Goal: Task Accomplishment & Management: Complete application form

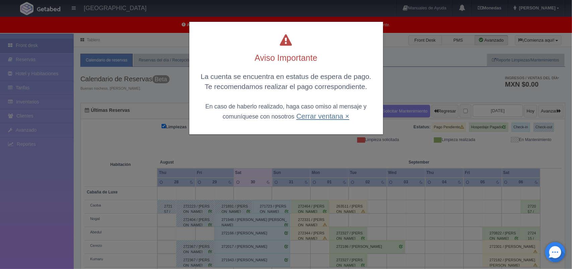
click at [322, 117] on link "Cerrar ventana ×" at bounding box center [322, 116] width 53 height 8
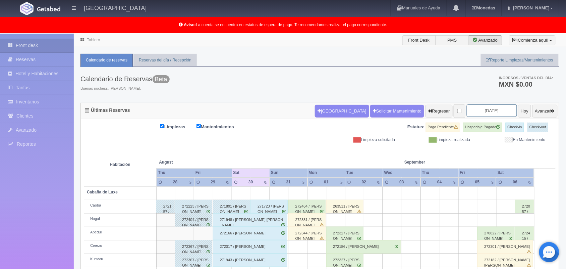
click at [484, 115] on input "2025-08-30" at bounding box center [492, 110] width 50 height 12
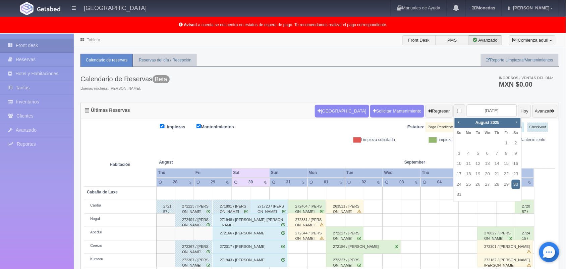
click at [515, 121] on span "Next" at bounding box center [516, 121] width 5 height 5
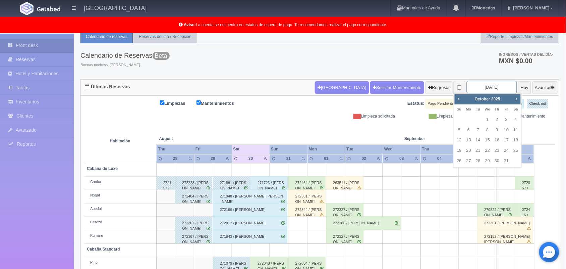
scroll to position [22, 0]
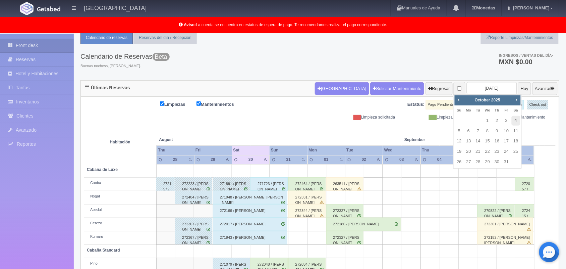
click at [512, 121] on link "4" at bounding box center [516, 121] width 9 height 10
type input "2025-10-04"
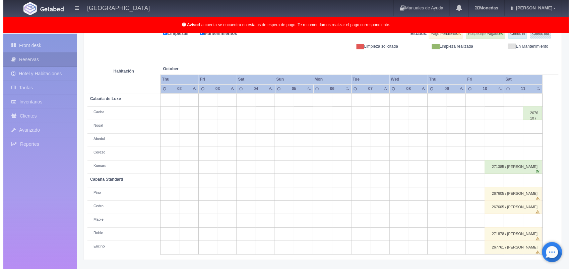
scroll to position [33, 0]
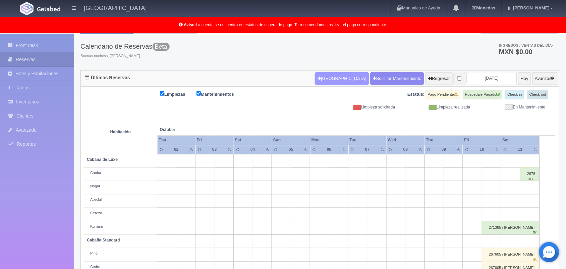
click at [324, 76] on button "[GEOGRAPHIC_DATA]" at bounding box center [342, 78] width 54 height 13
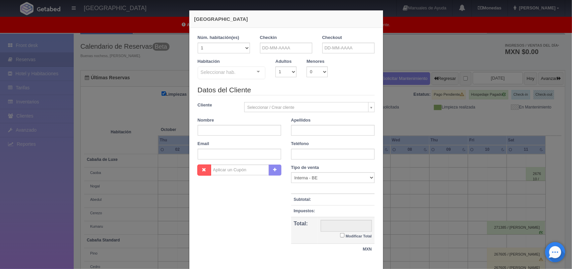
checkbox input "false"
click at [285, 48] on input "text" at bounding box center [286, 48] width 52 height 11
click at [319, 59] on span "Next" at bounding box center [319, 58] width 5 height 5
click at [320, 59] on span "Next" at bounding box center [319, 58] width 5 height 5
click at [319, 76] on link "4" at bounding box center [319, 80] width 9 height 10
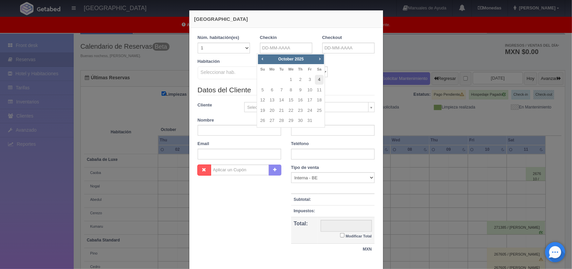
type input "04-10-2025"
checkbox input "false"
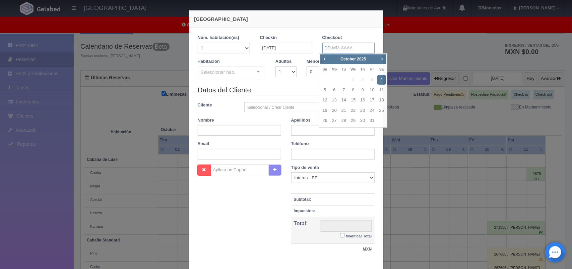
click at [332, 49] on input "text" at bounding box center [349, 48] width 52 height 11
click at [327, 88] on link "5" at bounding box center [325, 90] width 9 height 10
type input "05-10-2025"
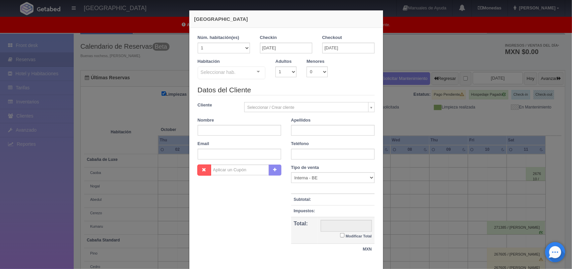
checkbox input "false"
click at [243, 51] on select "1 2 3 4 5 6 7 8 9 10 11 12 13 14 15 16 17 18 19 20" at bounding box center [224, 48] width 52 height 11
select select "2"
click at [198, 43] on select "1 2 3 4 5 6 7 8 9 10 11 12 13 14 15 16 17 18 19 20" at bounding box center [224, 48] width 52 height 11
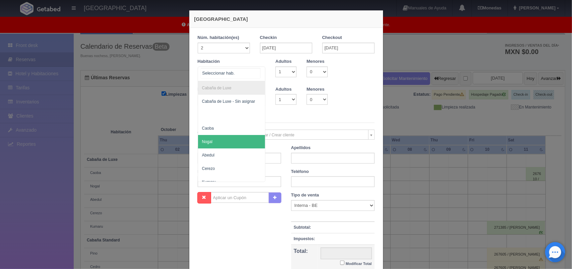
drag, startPoint x: 252, startPoint y: 70, endPoint x: 232, endPoint y: 166, distance: 98.4
click at [232, 81] on div "Cabaña de Luxe Cabaña de Luxe - Sin asignar Caoba Nogal Abedul Cerezo Kumaru Ca…" at bounding box center [232, 73] width 68 height 15
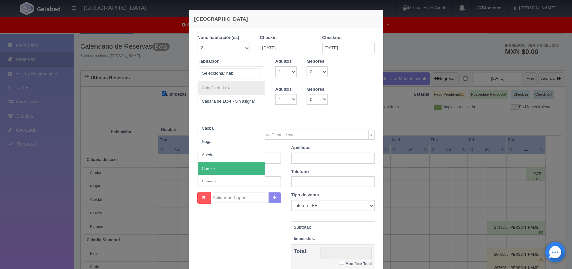
scroll to position [107, 0]
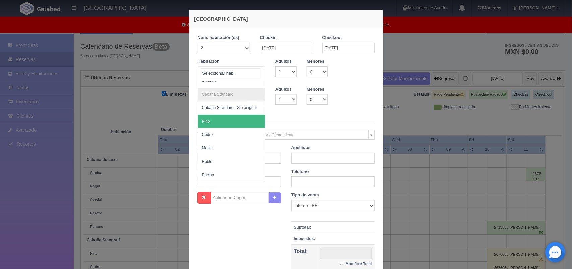
click at [242, 114] on span "Pino" at bounding box center [231, 120] width 67 height 13
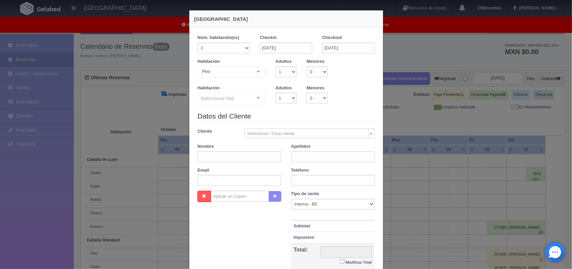
checkbox input "false"
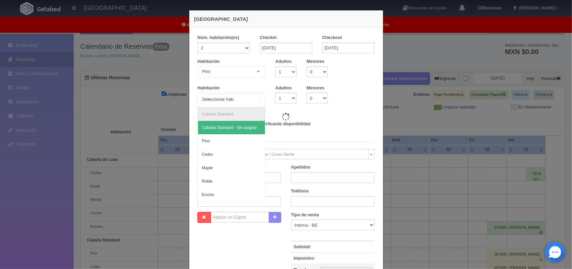
click at [257, 100] on div at bounding box center [258, 98] width 13 height 10
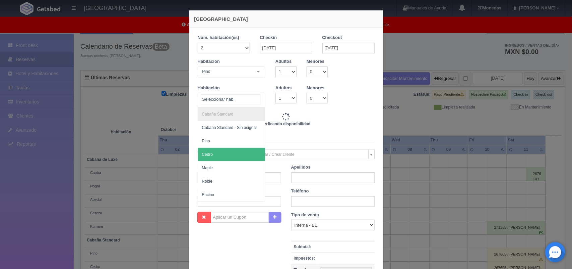
type input "4000.00"
checkbox input "false"
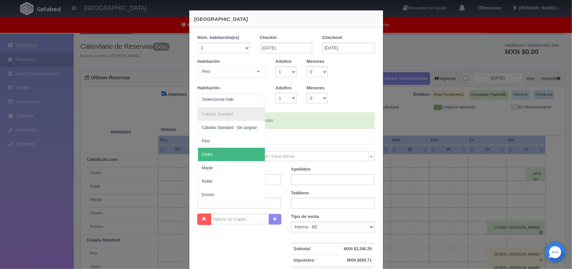
click at [237, 150] on span "Cedro" at bounding box center [231, 154] width 67 height 13
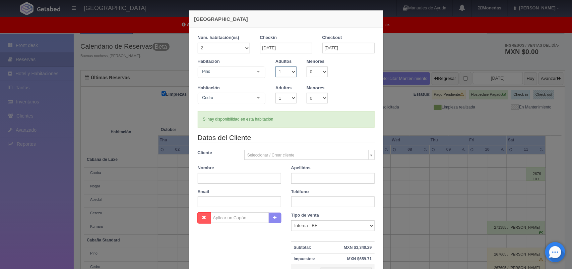
click at [289, 71] on select "1 2 3 4 5 6 7 8 9 10" at bounding box center [286, 71] width 21 height 11
select select "2"
click at [276, 66] on select "1 2 3 4 5 6 7 8 9 10" at bounding box center [286, 71] width 21 height 11
checkbox input "false"
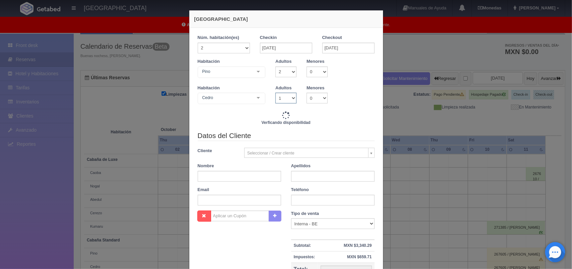
click at [290, 97] on select "1 2 3 4 5 6 7 8 9 10" at bounding box center [286, 98] width 21 height 11
type input "4000.00"
checkbox input "false"
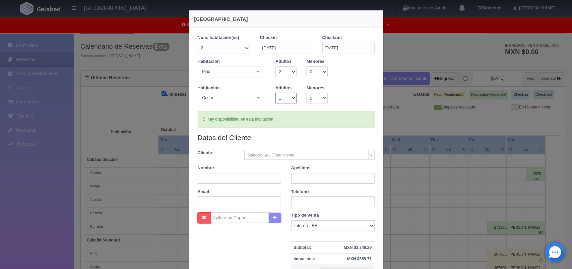
select select "2"
click at [276, 93] on select "1 2 3 4 5 6 7 8 9 10" at bounding box center [286, 98] width 21 height 11
checkbox input "false"
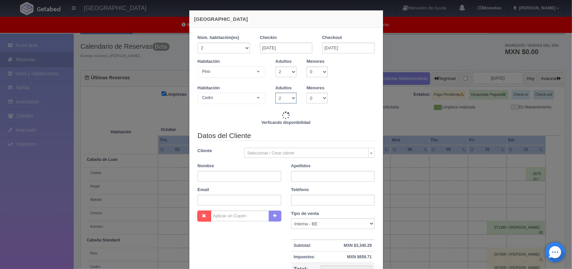
type input "4000.00"
checkbox input "false"
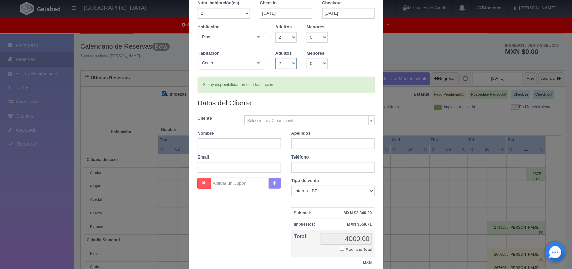
scroll to position [36, 0]
click at [247, 140] on input "text" at bounding box center [239, 142] width 83 height 11
paste input "Mariana"
type input "Mariana"
click at [305, 146] on input "text" at bounding box center [332, 142] width 83 height 11
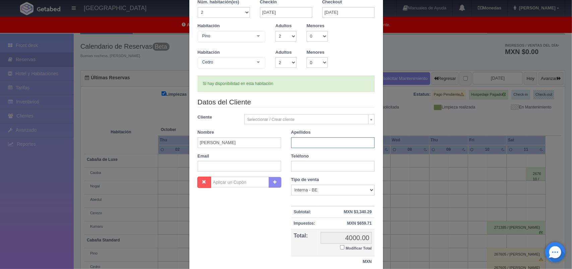
paste input "Mórales Lozano"
type input "Mórales Lozano"
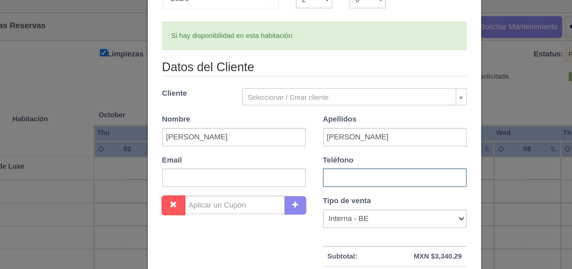
click at [298, 167] on input "text" at bounding box center [332, 166] width 83 height 11
paste input "56 1153 2586"
click at [298, 167] on input "56 1153 2586" at bounding box center [332, 166] width 83 height 11
type input "5611532586"
click at [241, 173] on div "Datos del Cliente Cliente Seleccionar / Crear cliente Nuevo Cliente -Juliana Fl…" at bounding box center [286, 136] width 187 height 79
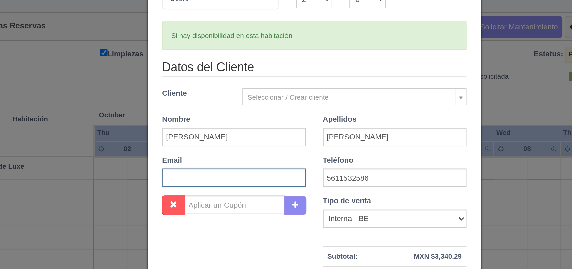
click at [228, 166] on input "text" at bounding box center [239, 166] width 83 height 11
paste input "moraleslozanomariana@gmail.com"
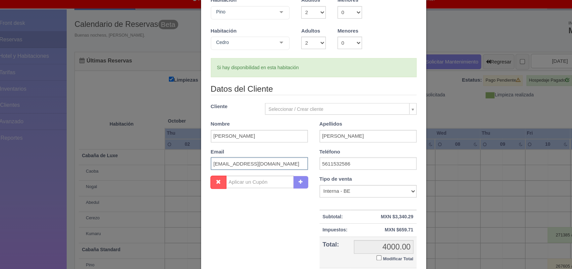
scroll to position [88, 0]
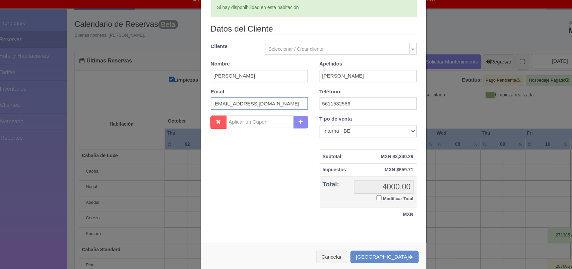
type input "moraleslozanomariana@gmail.com"
click at [340, 195] on input "Modificar Total" at bounding box center [342, 195] width 4 height 4
checkbox input "true"
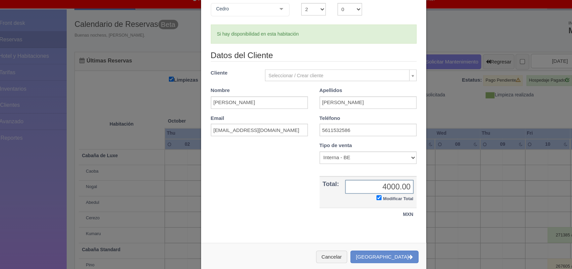
scroll to position [0, 0]
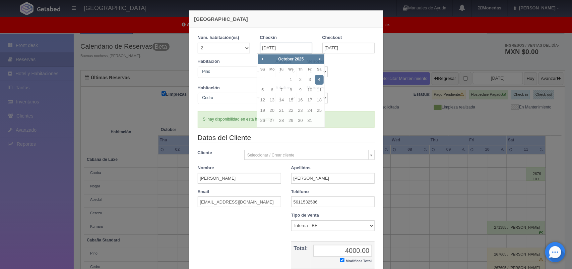
click at [287, 50] on input "04-10-2025" at bounding box center [286, 48] width 52 height 11
click at [260, 60] on span "Prev" at bounding box center [262, 58] width 5 height 5
click at [301, 81] on link "4" at bounding box center [300, 80] width 9 height 10
type input "04-09-2025"
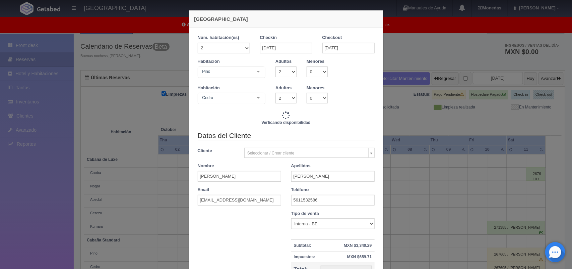
checkbox input "false"
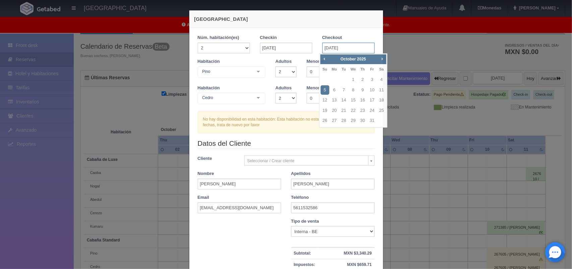
click at [335, 47] on input "05-10-2025" at bounding box center [349, 48] width 52 height 11
click at [324, 59] on span "Prev" at bounding box center [324, 58] width 5 height 5
click at [369, 81] on link "5" at bounding box center [372, 80] width 9 height 10
type input "05-09-2025"
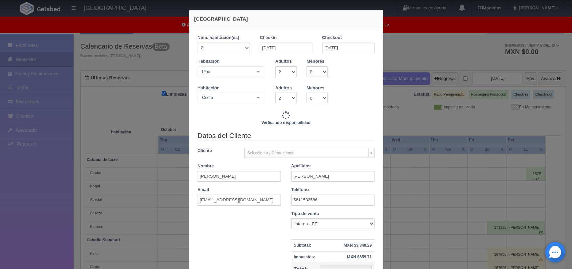
checkbox input "false"
type input "2600.00"
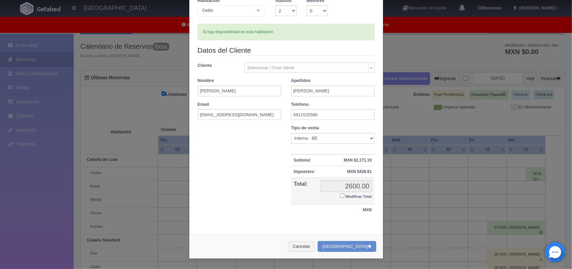
checkbox input "false"
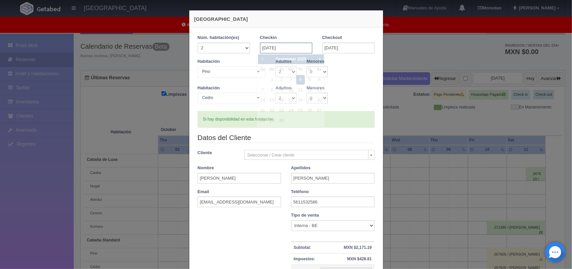
click at [280, 51] on input "04-09-2025" at bounding box center [286, 48] width 52 height 11
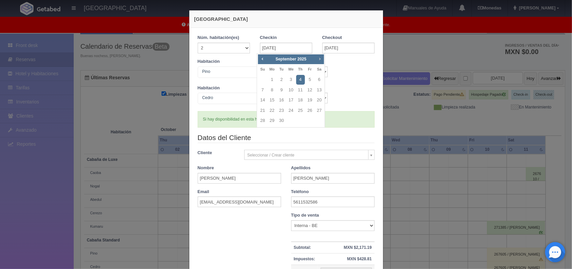
click at [320, 61] on span "Next" at bounding box center [319, 58] width 5 height 5
click at [319, 78] on link "4" at bounding box center [319, 80] width 9 height 10
type input "04-10-2025"
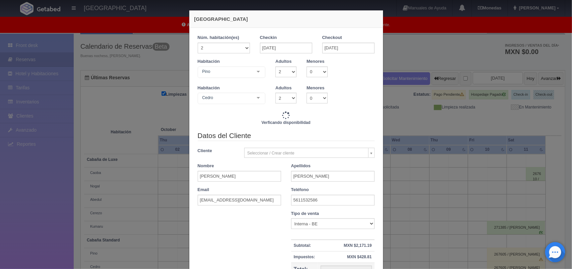
checkbox input "false"
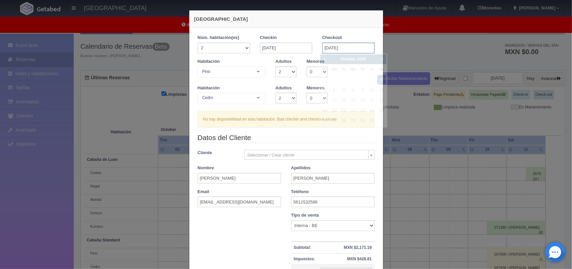
click at [333, 48] on input "04-10-2025" at bounding box center [349, 48] width 52 height 11
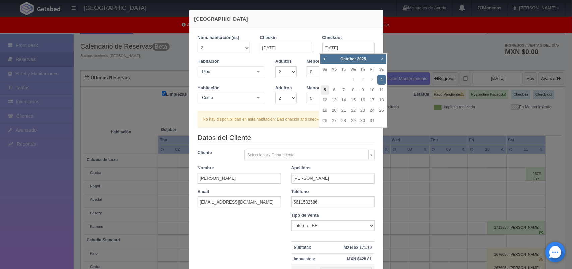
click at [325, 86] on link "5" at bounding box center [325, 90] width 9 height 10
type input "05-10-2025"
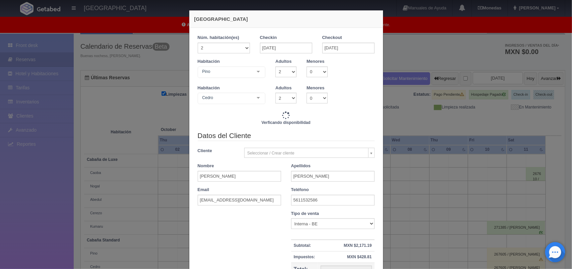
checkbox input "false"
type input "4000.00"
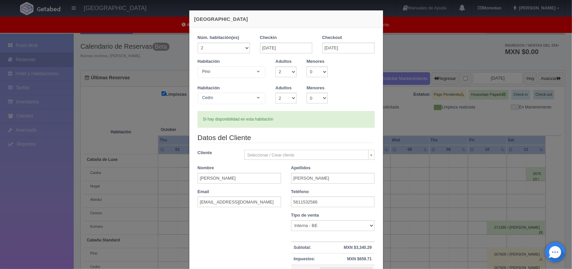
scroll to position [88, 0]
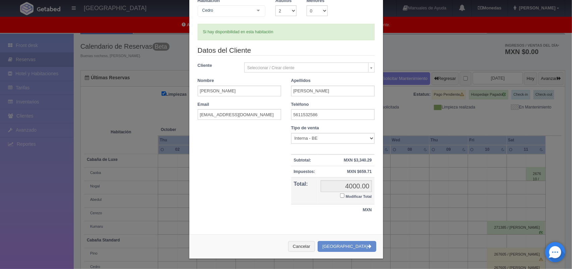
click at [340, 195] on input "Modificar Total" at bounding box center [342, 195] width 4 height 4
checkbox input "true"
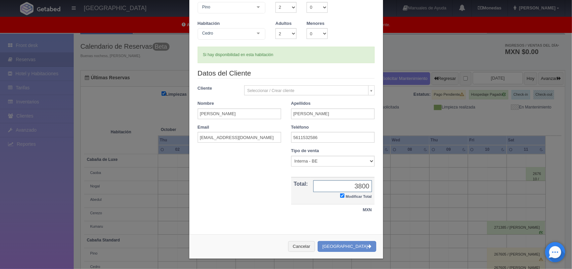
type input "3800.00"
click at [361, 243] on button "[GEOGRAPHIC_DATA]" at bounding box center [347, 246] width 58 height 11
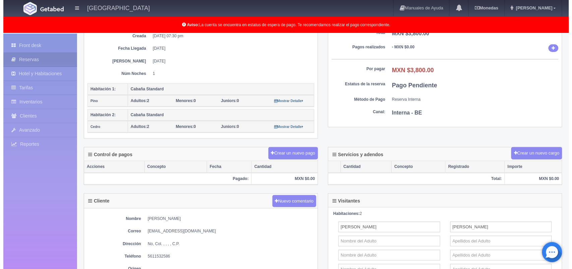
scroll to position [102, 0]
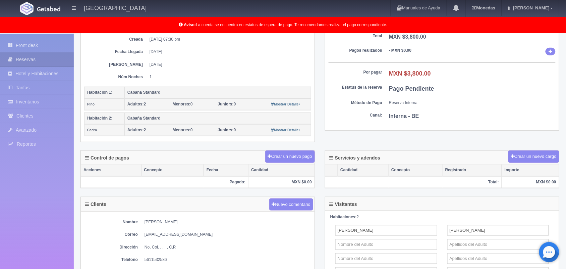
click at [299, 163] on div "Control de pagos Crear un nuevo pago" at bounding box center [198, 158] width 234 height 14
click at [297, 153] on button "Crear un nuevo pago" at bounding box center [290, 156] width 50 height 12
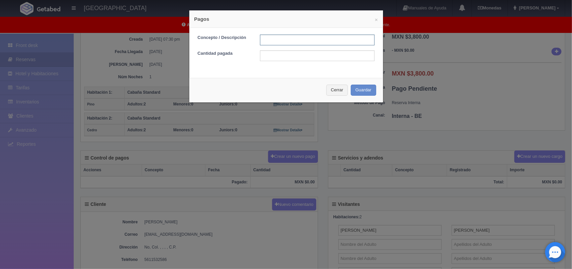
click at [291, 43] on input "text" at bounding box center [317, 40] width 115 height 11
click at [277, 36] on input "text" at bounding box center [317, 40] width 115 height 11
type input "transferencia"
click at [275, 56] on input "text" at bounding box center [317, 55] width 115 height 11
type input "1500.00"
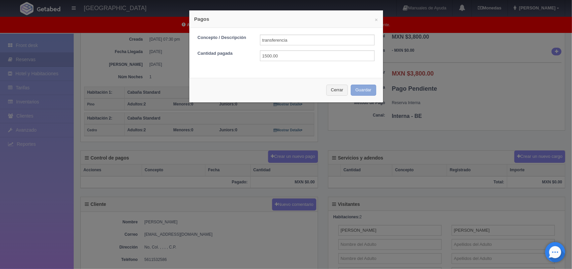
click at [365, 92] on button "Guardar" at bounding box center [363, 89] width 25 height 11
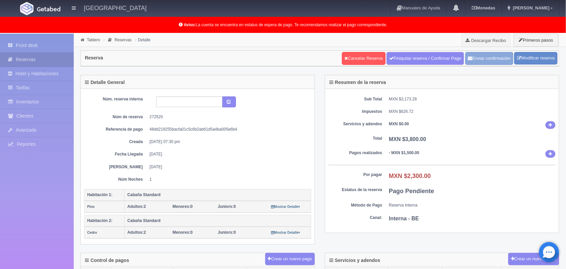
click at [494, 61] on button "Enviar confirmación" at bounding box center [489, 58] width 48 height 13
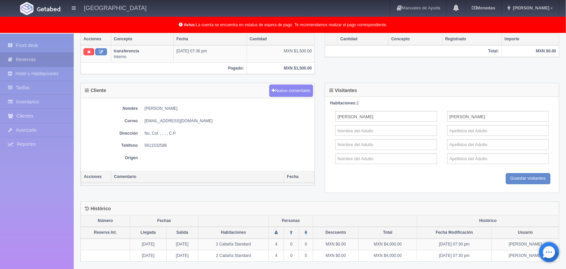
scroll to position [235, 0]
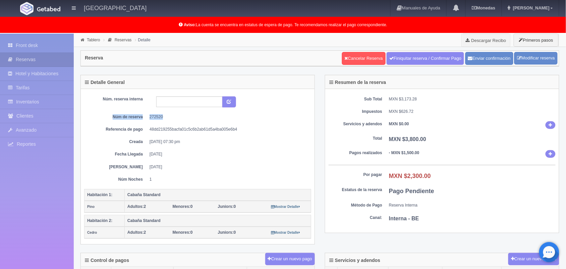
drag, startPoint x: 109, startPoint y: 116, endPoint x: 176, endPoint y: 118, distance: 67.1
click at [176, 118] on dl "Núm de reserva 272520" at bounding box center [197, 117] width 217 height 6
copy dl "Núm de reserva 272520"
click at [38, 48] on link "Front desk" at bounding box center [37, 46] width 74 height 14
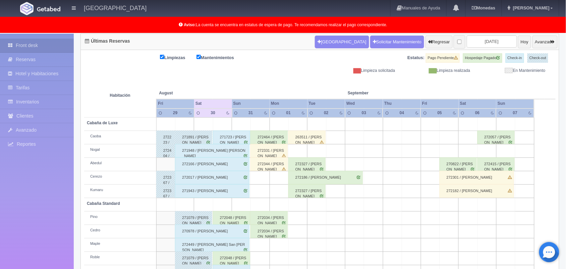
scroll to position [70, 0]
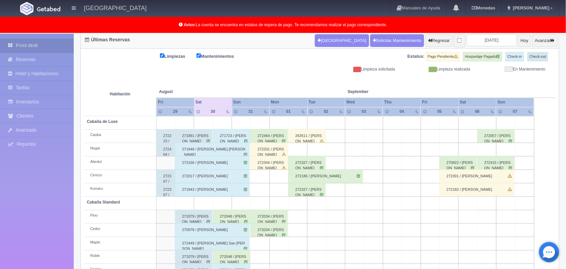
click at [244, 213] on div "272048 / [PERSON_NAME]" at bounding box center [231, 216] width 37 height 13
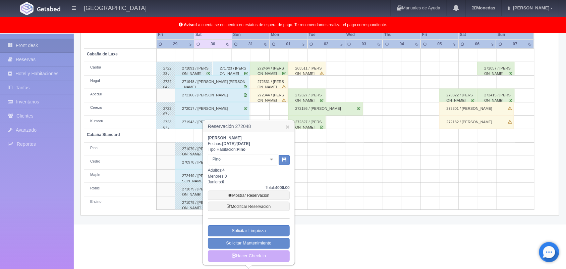
scroll to position [138, 0]
click at [265, 255] on link "Hacer Check-in" at bounding box center [249, 255] width 82 height 11
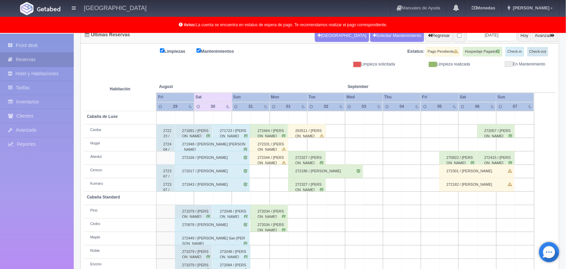
scroll to position [93, 0]
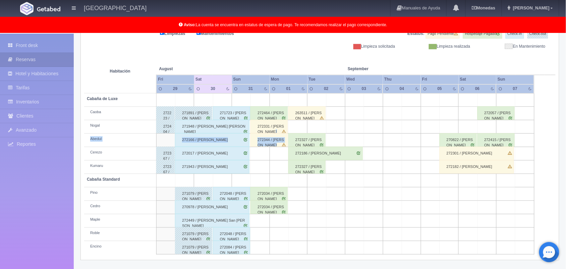
drag, startPoint x: 292, startPoint y: 136, endPoint x: 267, endPoint y: 130, distance: 26.0
click at [267, 130] on tbody "Cabaña de [PERSON_NAME] 272223 / [PERSON_NAME] 271891 / [PERSON_NAME] 271723 / …" at bounding box center [319, 173] width 471 height 161
click at [281, 58] on th at bounding box center [260, 61] width 57 height 25
